Goal: Communication & Community: Connect with others

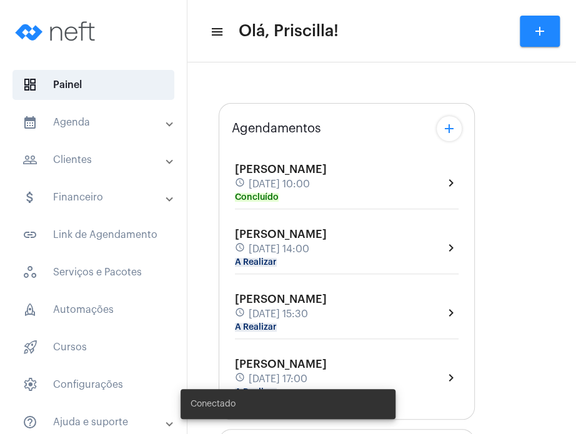
type input "[URL][DOMAIN_NAME]"
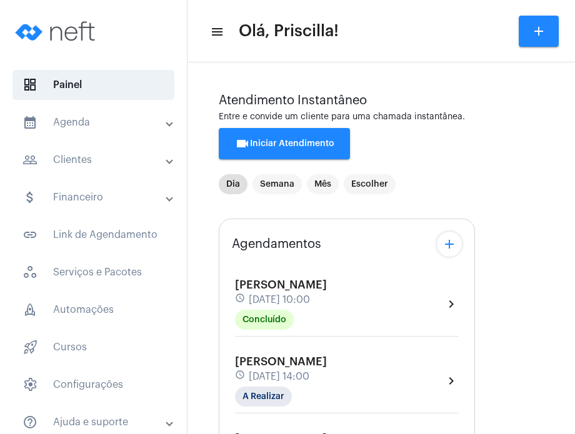
click at [388, 381] on div "[PERSON_NAME] schedule [DATE] 14:00 A Realizar chevron_right" at bounding box center [347, 381] width 224 height 51
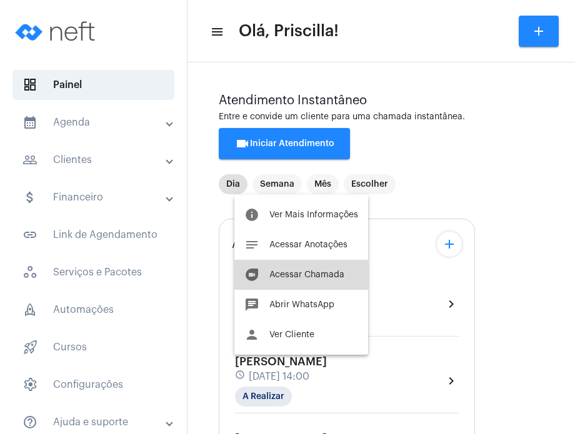
click at [338, 286] on button "duo [PERSON_NAME]" at bounding box center [301, 275] width 134 height 30
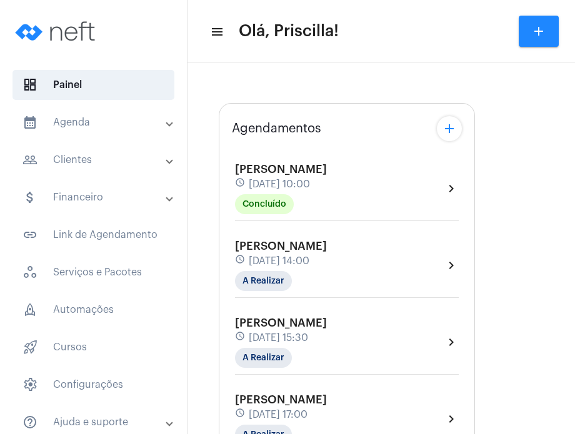
type input "[URL][DOMAIN_NAME]"
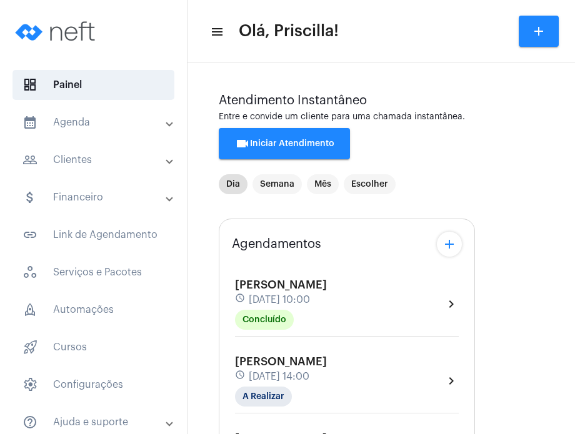
click at [330, 150] on button "videocam Iniciar Atendimento" at bounding box center [284, 143] width 131 height 31
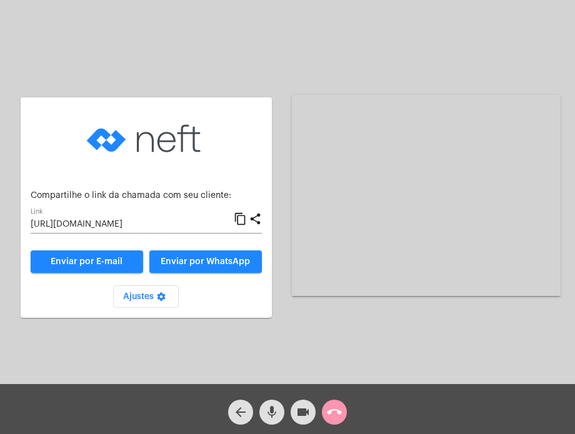
click at [238, 219] on mat-icon "content_copy" at bounding box center [240, 219] width 13 height 15
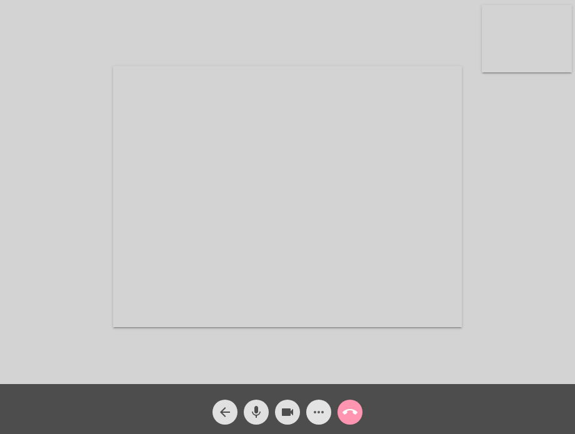
click at [316, 410] on mat-icon "more_horiz" at bounding box center [318, 412] width 15 height 15
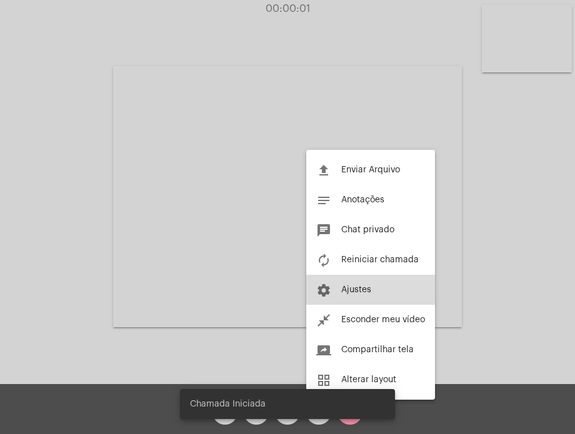
click at [349, 296] on button "settings Ajustes" at bounding box center [370, 290] width 129 height 30
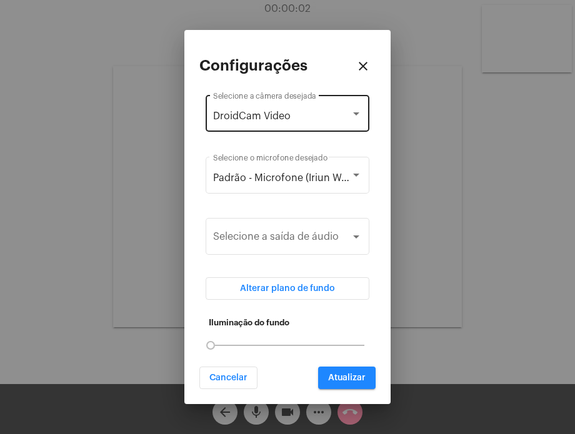
click at [331, 122] on div "DroidCam Video Selecione a câmera desejada" at bounding box center [287, 112] width 149 height 39
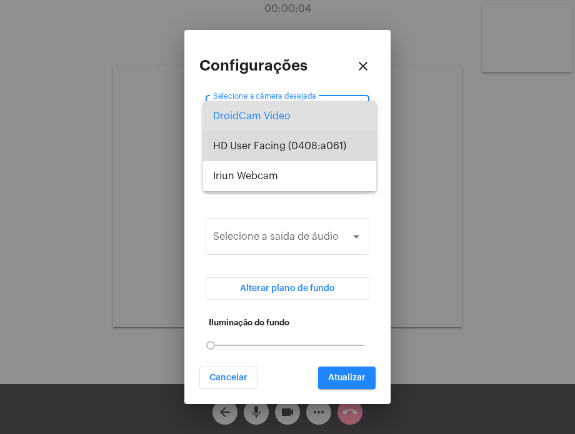
click at [321, 144] on span "HD User Facing (0408:a061)" at bounding box center [289, 146] width 153 height 30
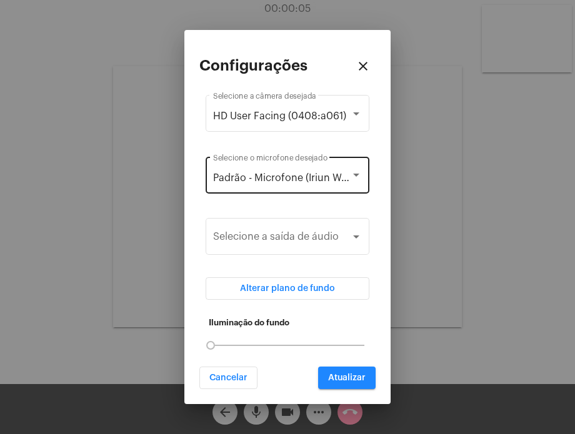
click at [319, 170] on div "Padrão - Microfone (Iriun Webcam) Selecione o microfone desejado" at bounding box center [287, 173] width 149 height 39
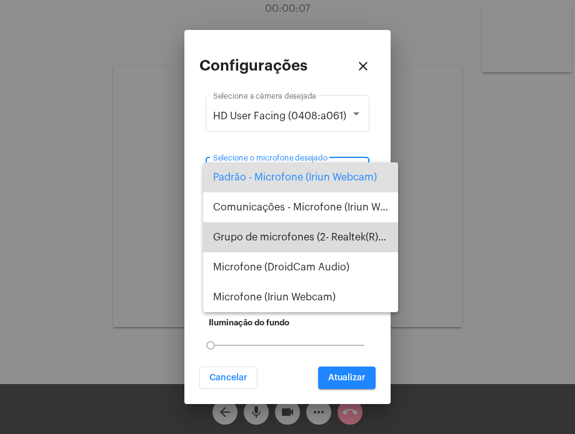
click at [315, 238] on span "Grupo de microfones (2- Realtek(R) Audio)" at bounding box center [300, 238] width 175 height 30
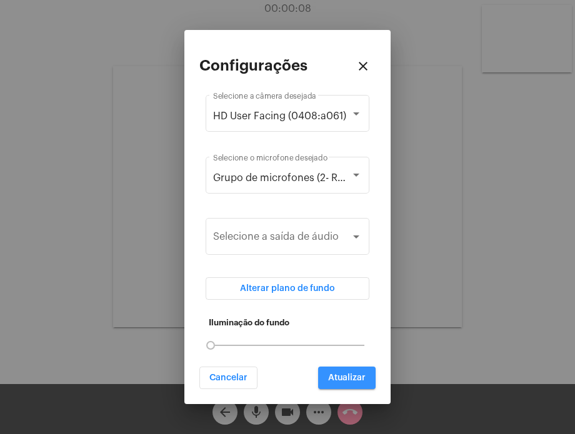
click at [345, 373] on button "Atualizar" at bounding box center [347, 378] width 58 height 23
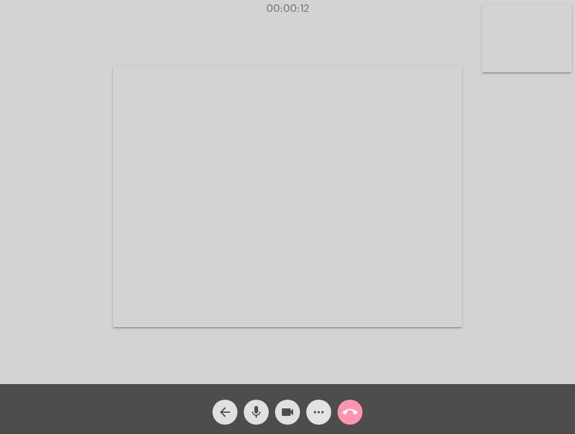
click at [316, 406] on mat-icon "more_horiz" at bounding box center [318, 412] width 15 height 15
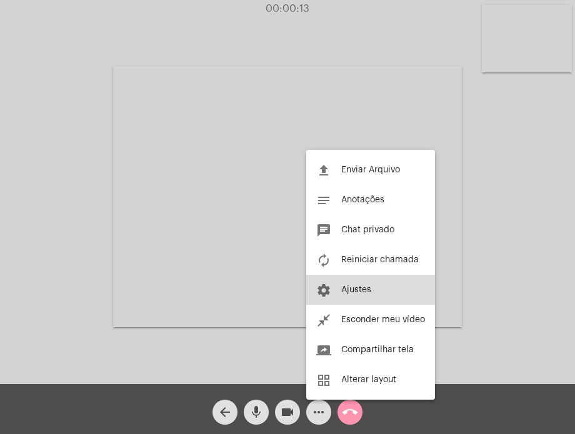
click at [356, 284] on button "settings Ajustes" at bounding box center [370, 290] width 129 height 30
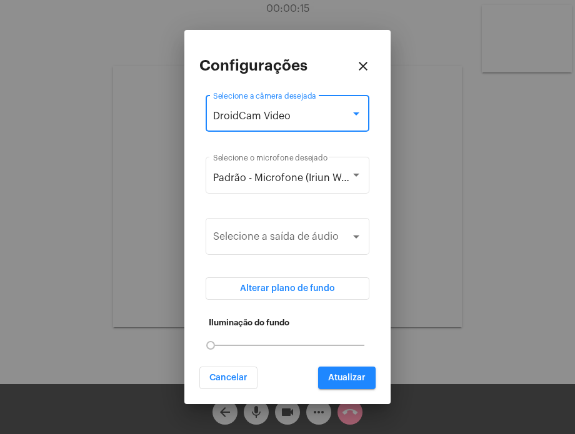
click at [326, 122] on div "DroidCam Video" at bounding box center [282, 116] width 138 height 11
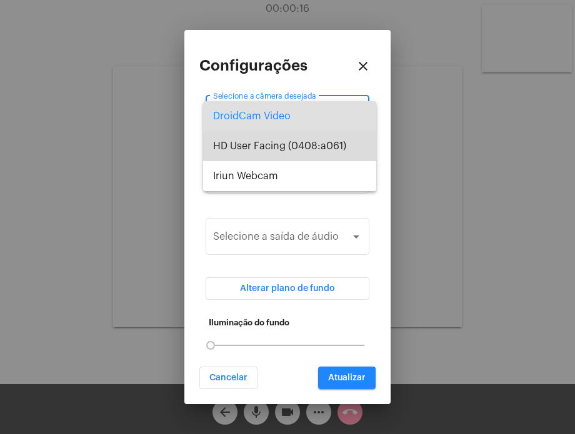
click at [312, 154] on span "HD User Facing (0408:a061)" at bounding box center [289, 146] width 153 height 30
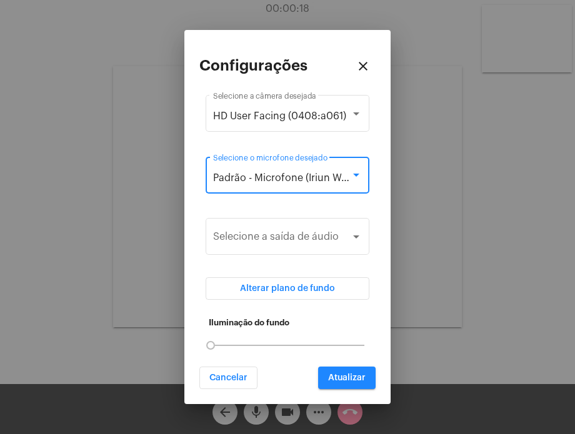
click at [318, 175] on span "Padrão - Microfone (Iriun Webcam)" at bounding box center [295, 178] width 164 height 10
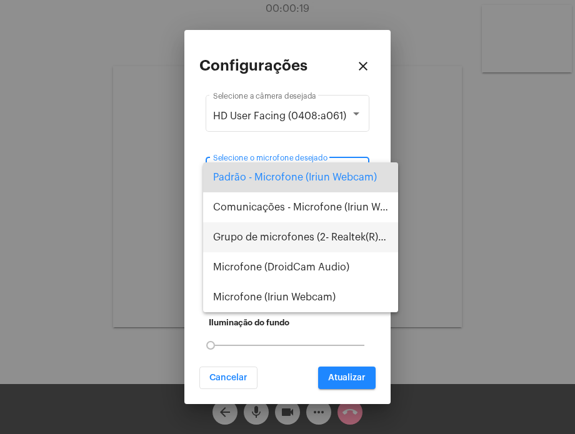
click at [323, 235] on span "Grupo de microfones (2- Realtek(R) Audio)" at bounding box center [300, 238] width 175 height 30
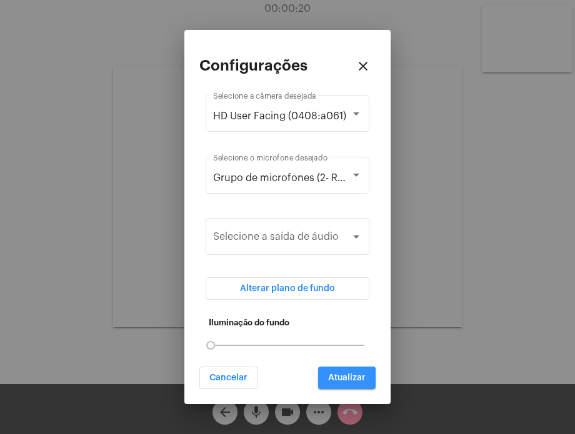
click at [349, 384] on button "Atualizar" at bounding box center [347, 378] width 58 height 23
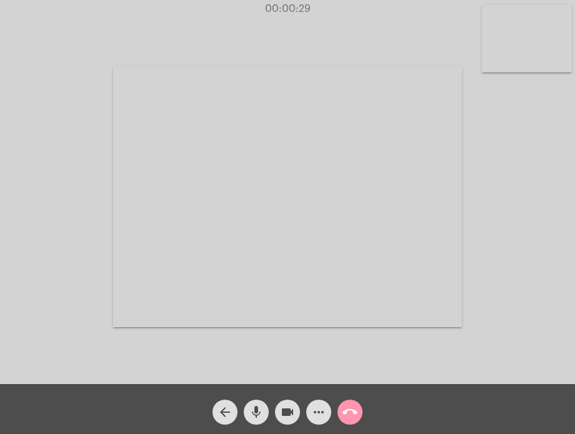
click at [537, 49] on video at bounding box center [527, 39] width 90 height 68
click at [537, 49] on div "Acessando Câmera e Microfone..." at bounding box center [287, 194] width 573 height 384
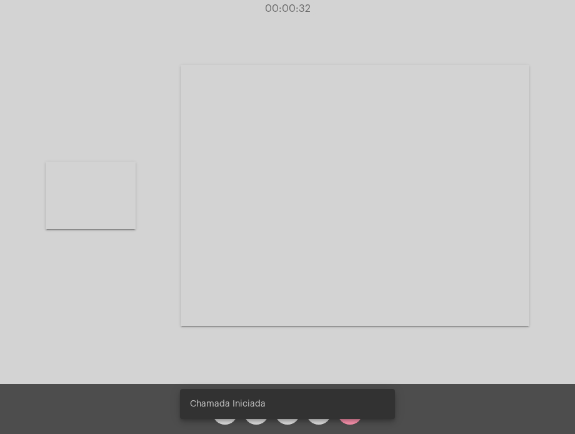
click at [91, 189] on video at bounding box center [91, 196] width 90 height 68
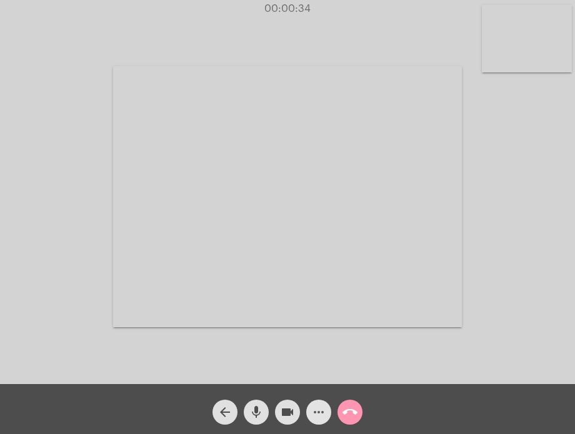
click at [318, 419] on mat-icon "more_horiz" at bounding box center [318, 412] width 15 height 15
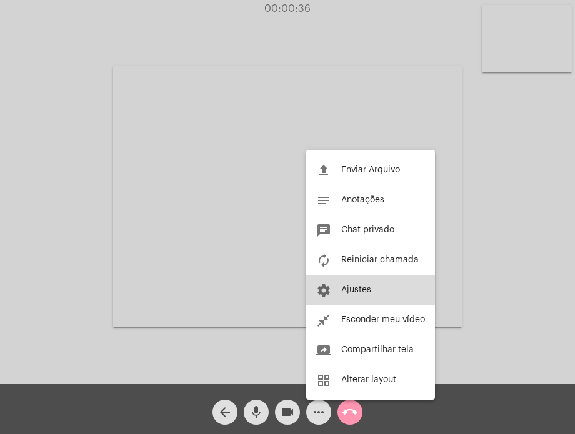
click at [349, 292] on span "Ajustes" at bounding box center [356, 290] width 30 height 9
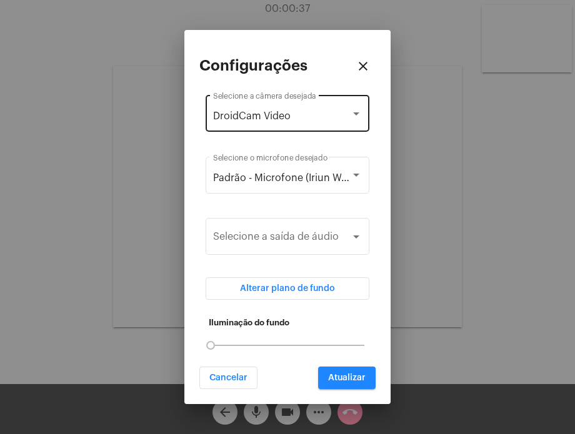
click at [324, 127] on div "DroidCam Video Selecione a câmera desejada" at bounding box center [287, 112] width 149 height 39
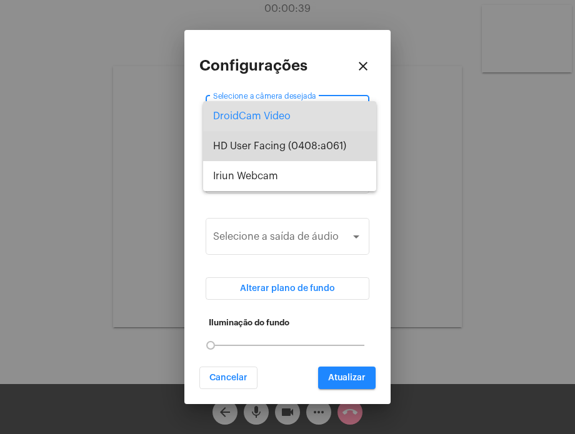
click at [320, 138] on span "HD User Facing (0408:a061)" at bounding box center [289, 146] width 153 height 30
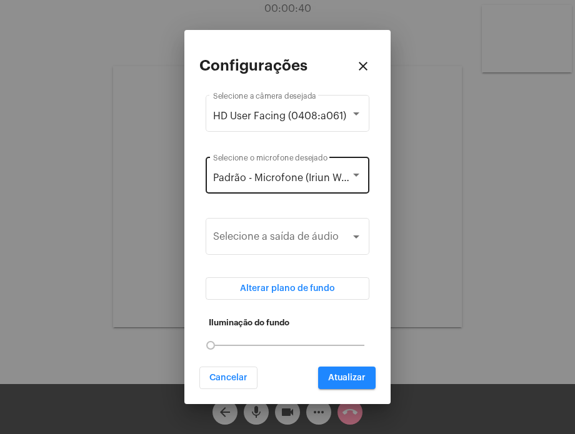
click at [305, 170] on div "Padrão - Microfone (Iriun Webcam) Selecione o microfone desejado" at bounding box center [287, 173] width 149 height 39
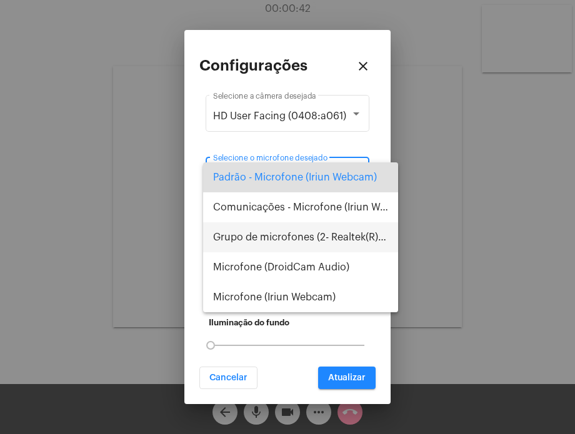
click at [293, 241] on span "Grupo de microfones (2- Realtek(R) Audio)" at bounding box center [300, 238] width 175 height 30
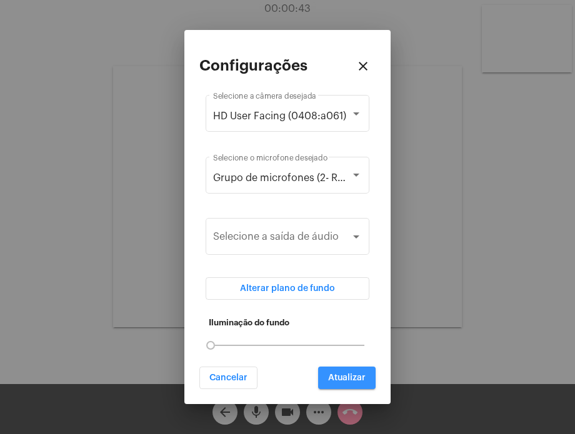
click at [335, 377] on span "Atualizar" at bounding box center [347, 378] width 38 height 9
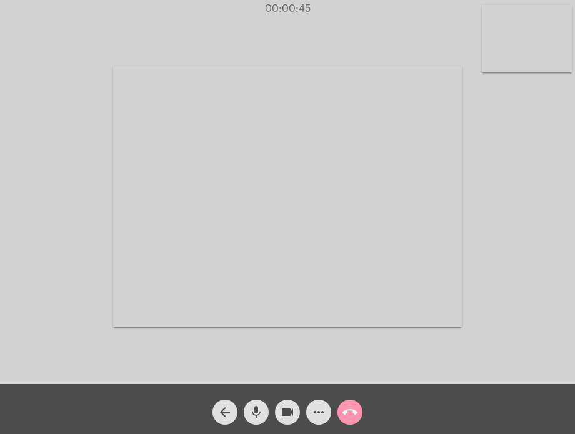
click at [323, 416] on mat-icon "more_horiz" at bounding box center [318, 412] width 15 height 15
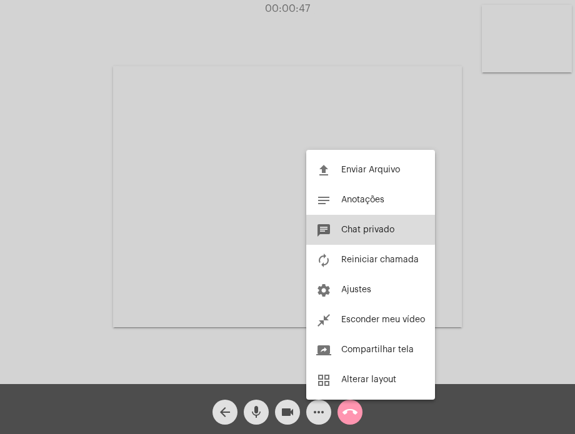
click at [366, 228] on span "Chat privado" at bounding box center [367, 230] width 53 height 9
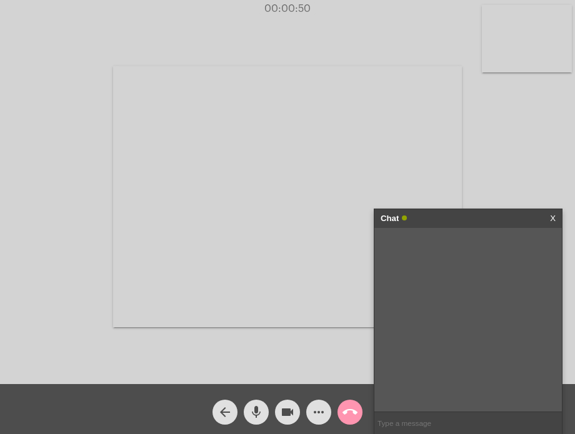
click at [400, 419] on input "text" at bounding box center [468, 424] width 188 height 22
type input "i"
type input "sim, to te vendo"
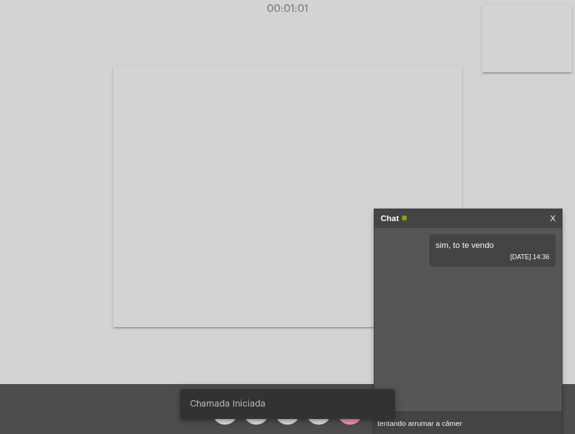
type input "tentando arrumar a câmera"
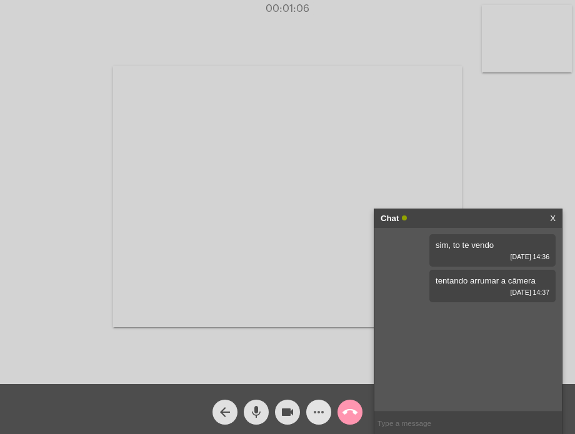
click at [318, 406] on mat-icon "more_horiz" at bounding box center [318, 412] width 15 height 15
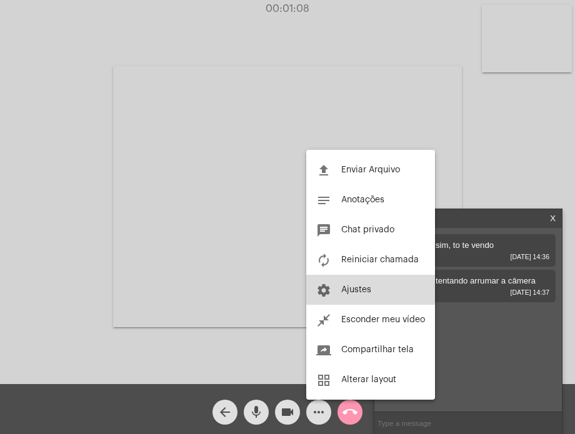
click at [340, 278] on button "settings Ajustes" at bounding box center [370, 290] width 129 height 30
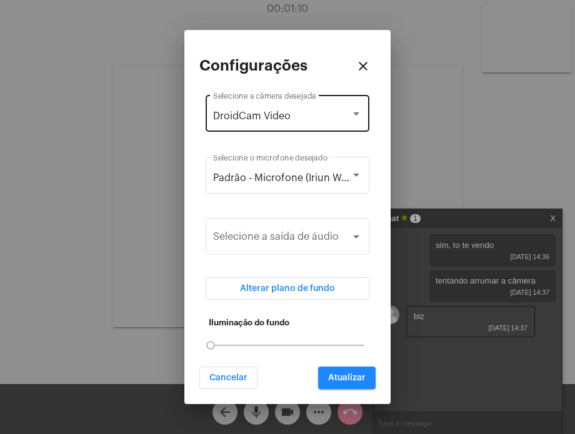
click at [295, 99] on div "DroidCam Video Selecione a câmera desejada" at bounding box center [287, 112] width 149 height 39
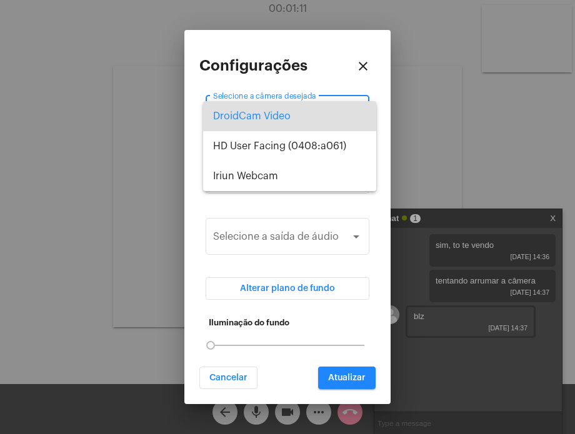
click at [295, 99] on div at bounding box center [287, 217] width 575 height 434
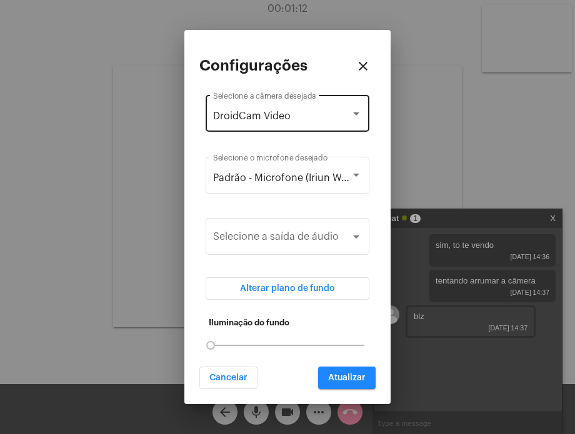
click at [286, 122] on div "DroidCam Video Selecione a câmera desejada" at bounding box center [287, 112] width 149 height 39
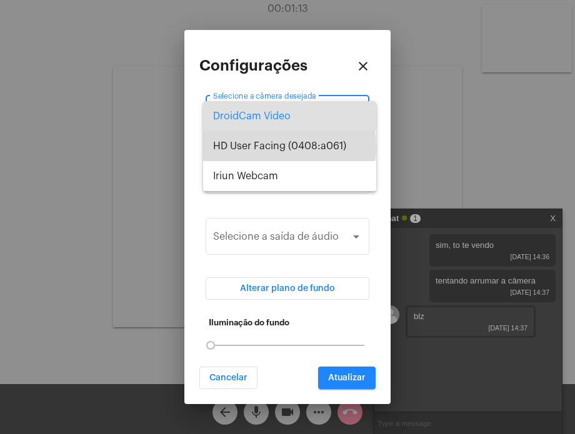
click at [273, 147] on span "HD User Facing (0408:a061)" at bounding box center [289, 146] width 153 height 30
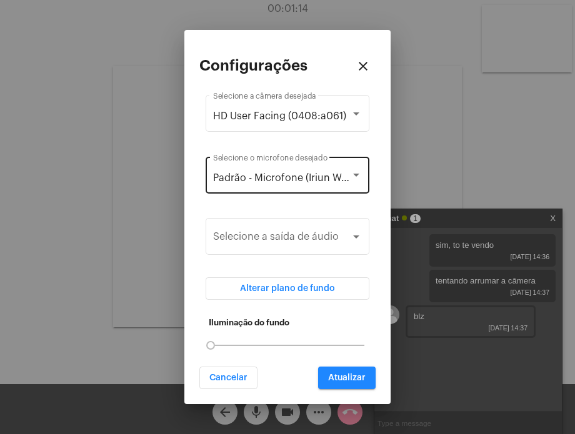
click at [264, 164] on div "Padrão - Microfone (Iriun Webcam) Selecione o microfone desejado" at bounding box center [287, 173] width 149 height 39
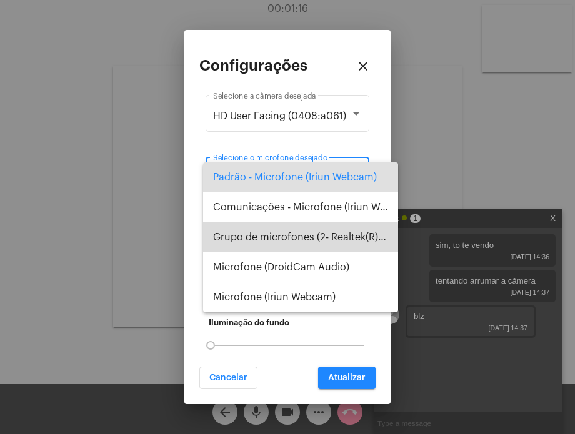
click at [255, 239] on span "Grupo de microfones (2- Realtek(R) Audio)" at bounding box center [300, 238] width 175 height 30
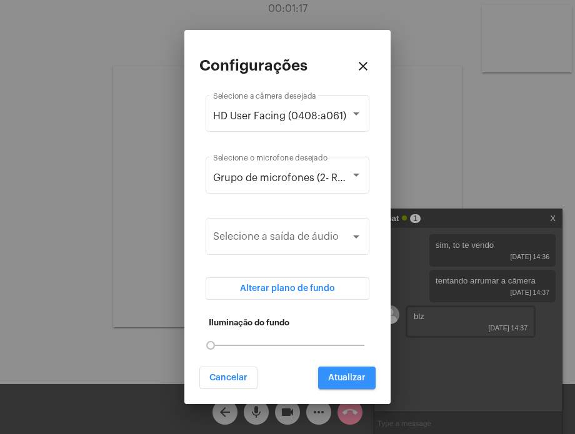
click at [338, 381] on span "Atualizar" at bounding box center [347, 378] width 38 height 9
